Goal: Navigation & Orientation: Find specific page/section

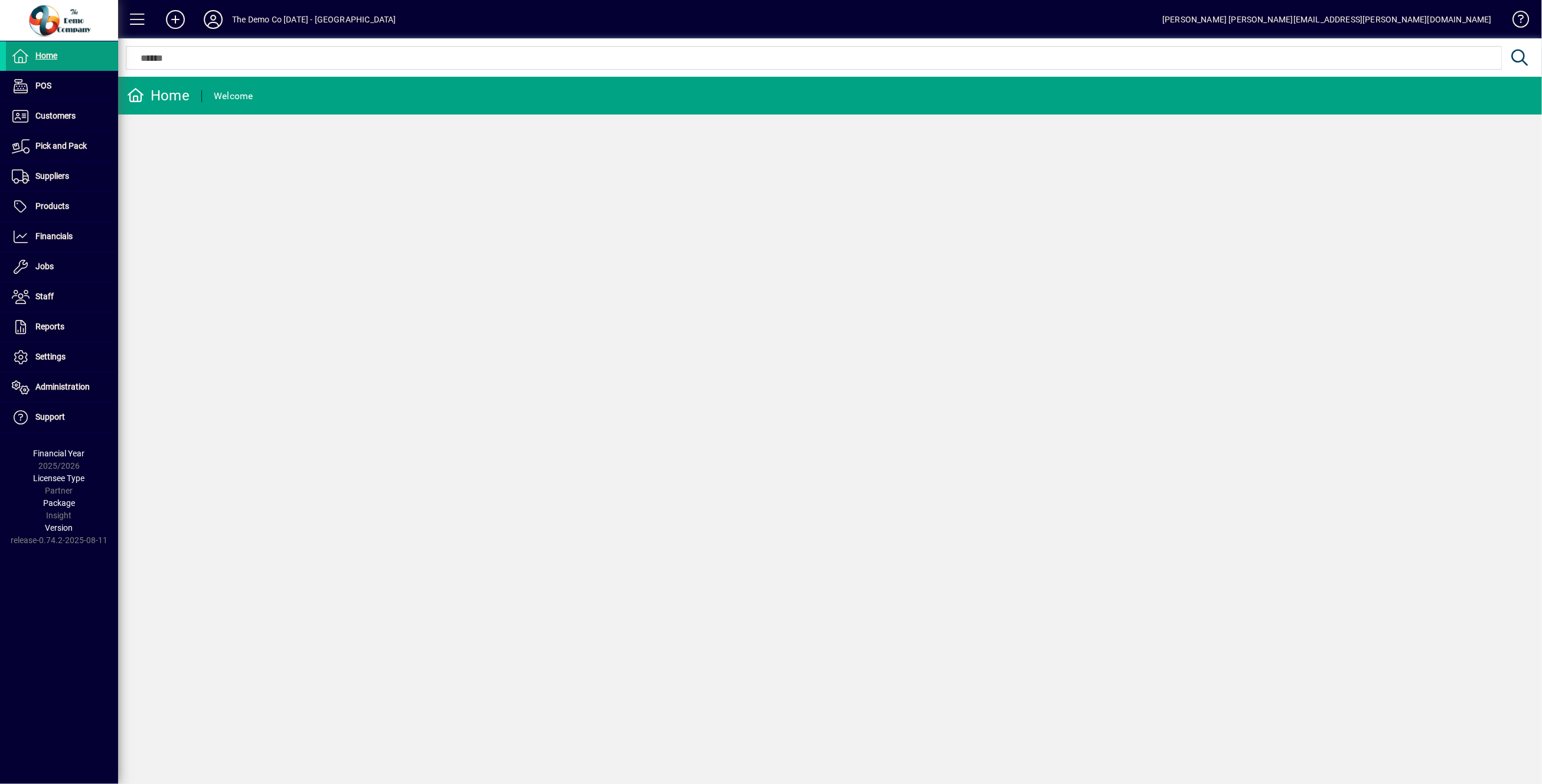
click at [218, 19] on icon at bounding box center [213, 19] width 24 height 19
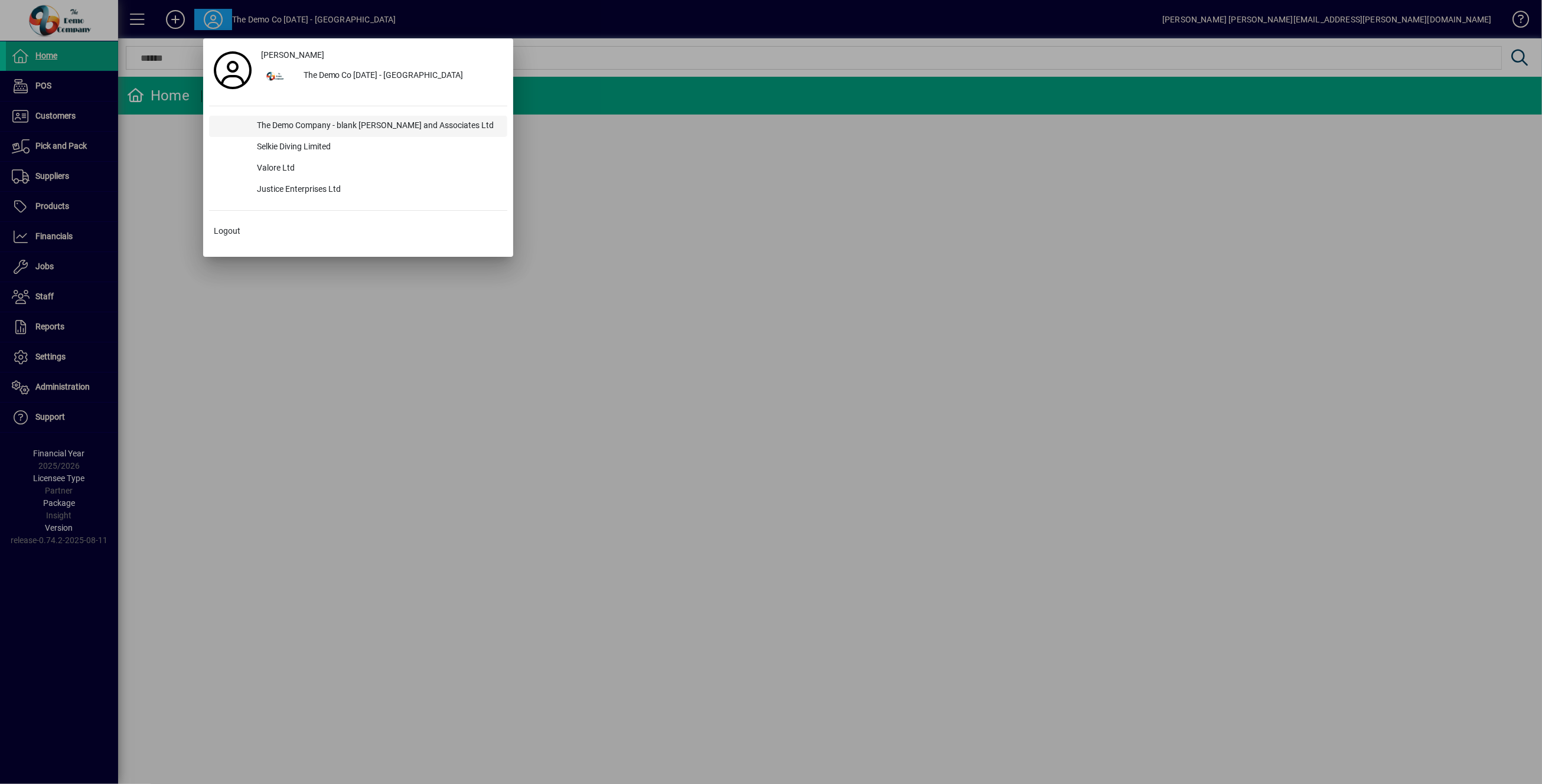
click at [279, 124] on div "The Demo Company - blank [PERSON_NAME] and Associates Ltd" at bounding box center [378, 127] width 260 height 21
